Goal: Information Seeking & Learning: Check status

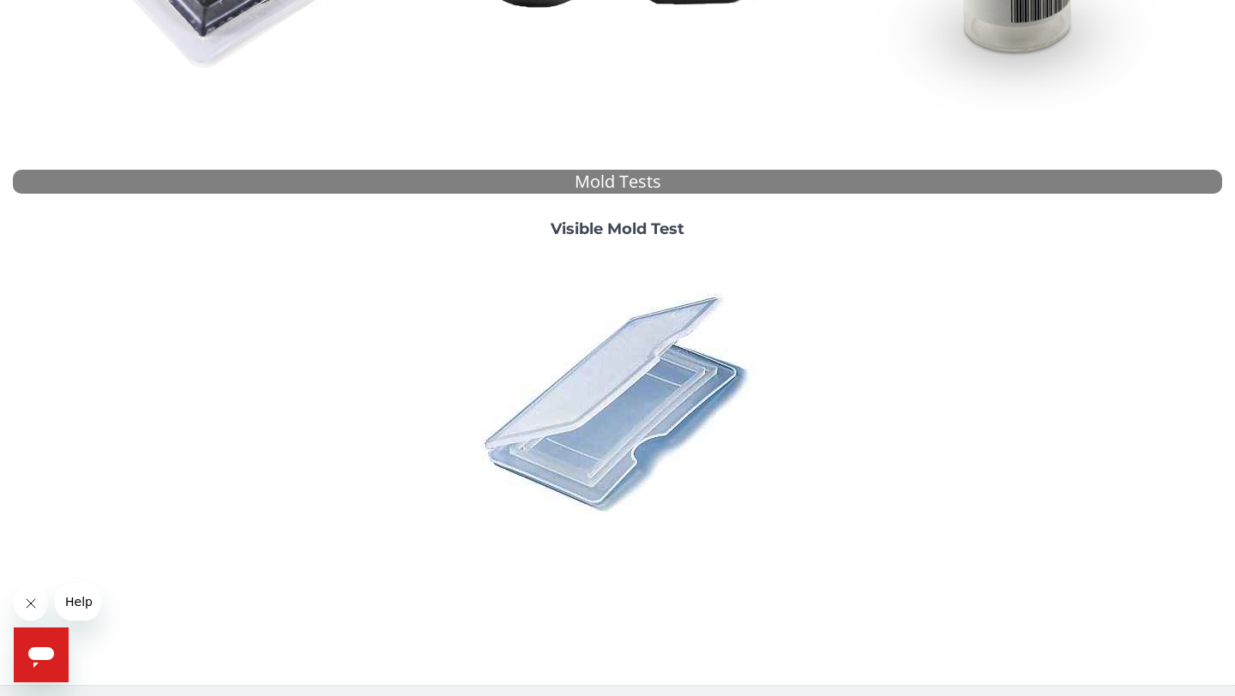
scroll to position [534, 0]
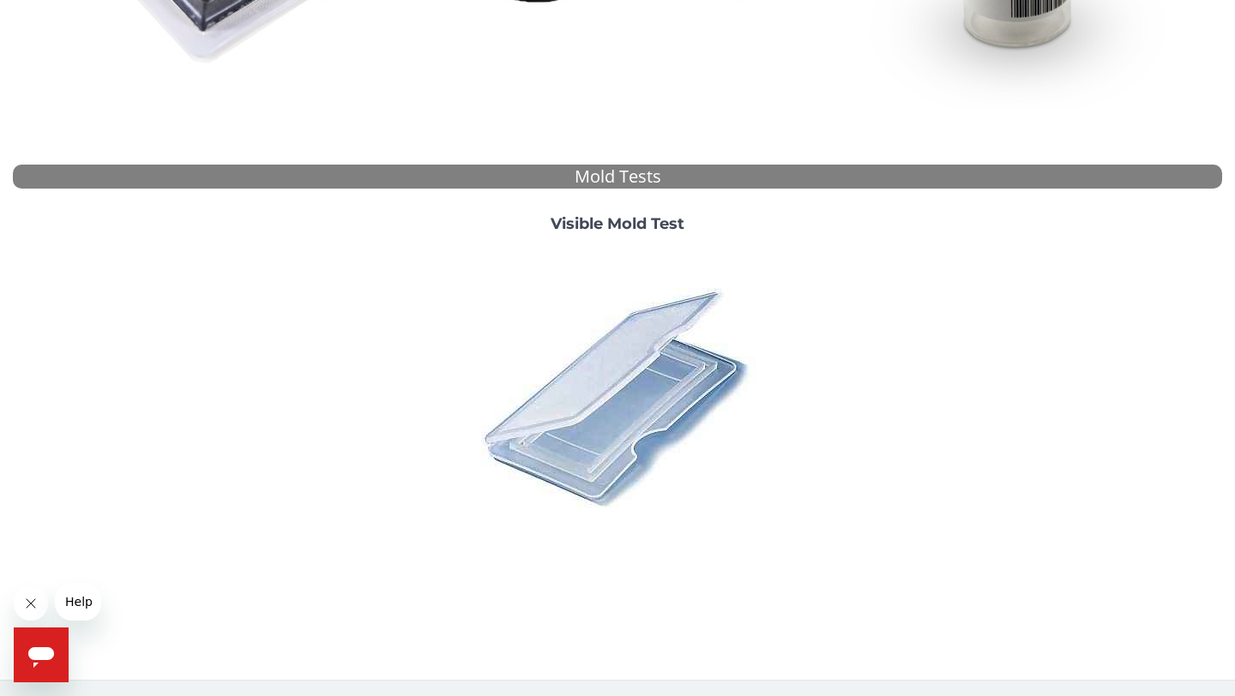
click at [631, 407] on img at bounding box center [617, 397] width 300 height 300
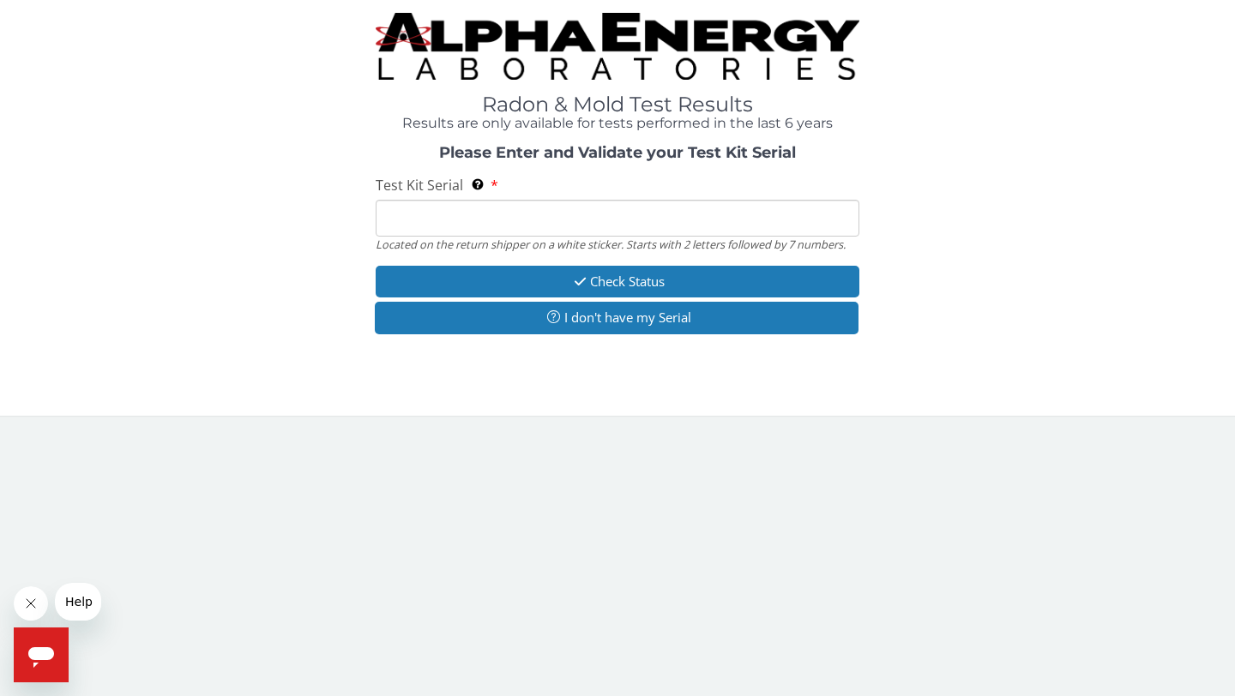
scroll to position [0, 0]
click at [649, 234] on input "Test Kit Serial Located on the return shipper on a white sticker. Starts with 2…" at bounding box center [618, 218] width 484 height 37
paste input "164709"
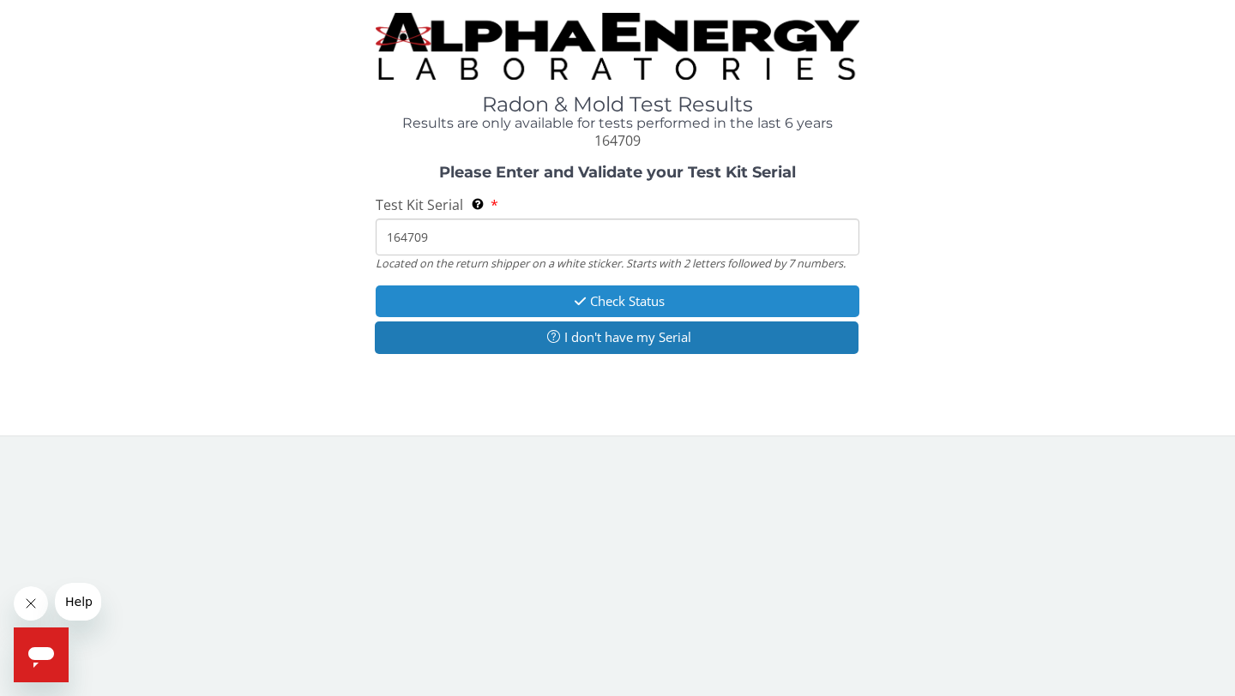
click at [633, 300] on button "Check Status" at bounding box center [618, 302] width 484 height 32
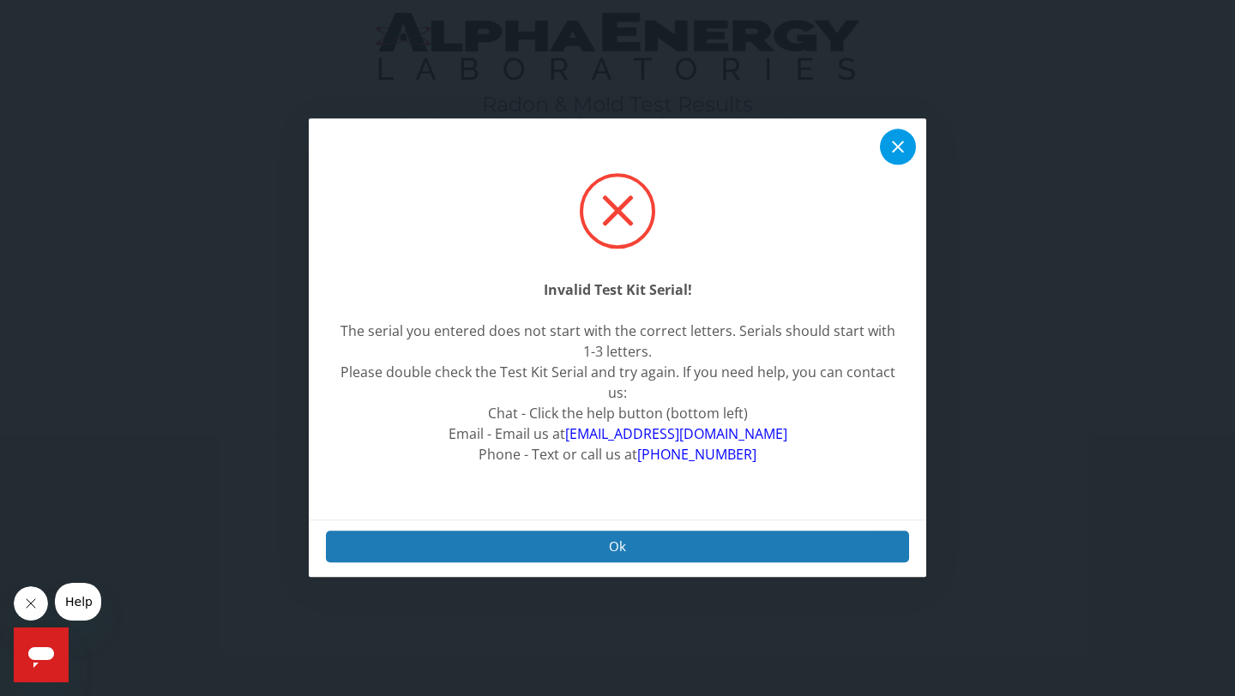
click at [893, 137] on icon at bounding box center [898, 147] width 21 height 21
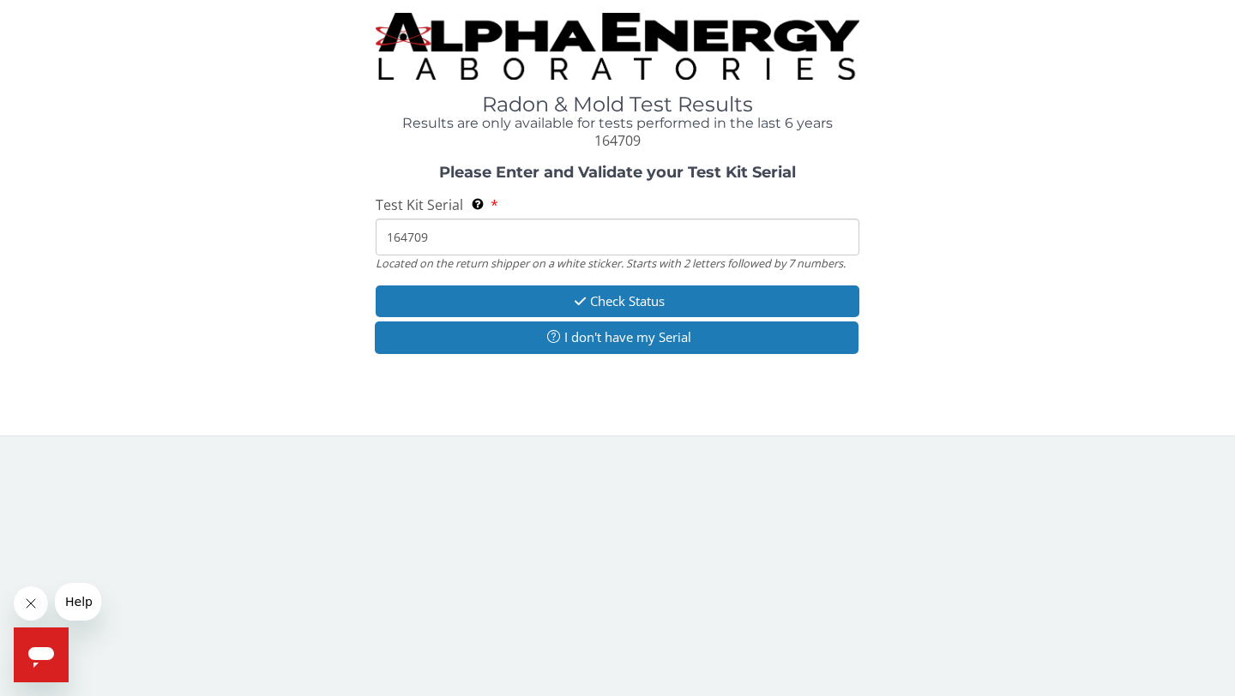
drag, startPoint x: 760, startPoint y: 250, endPoint x: 347, endPoint y: 227, distance: 413.1
click at [347, 227] on div "Please Enter and Validate your Test Kit Serial Test Kit Serial Located on the r…" at bounding box center [617, 262] width 1209 height 194
paste input "ML198073"
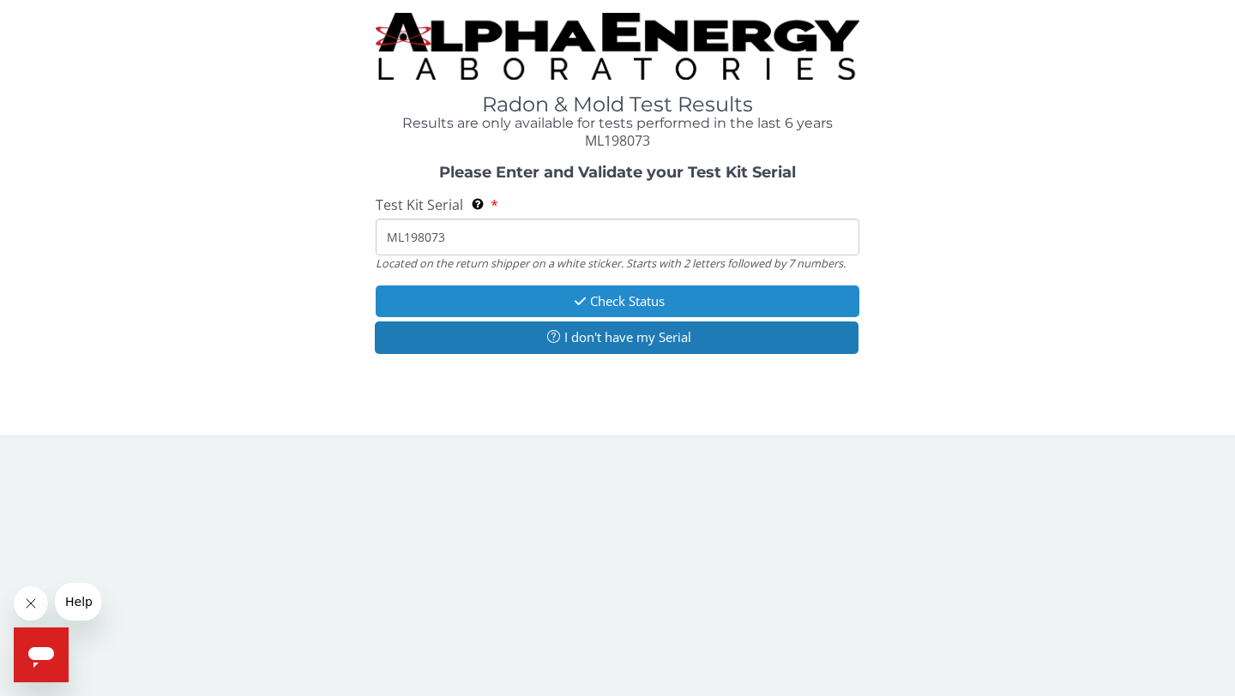
type input "ML198073"
click at [592, 301] on button "Check Status" at bounding box center [618, 302] width 484 height 32
